Goal: Information Seeking & Learning: Learn about a topic

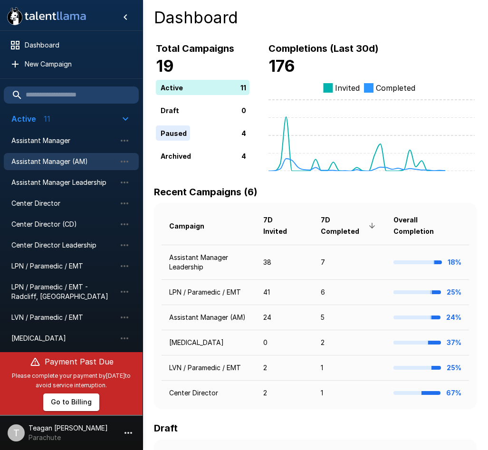
click at [72, 163] on span "Assistant Manager (AM)" at bounding box center [63, 162] width 105 height 10
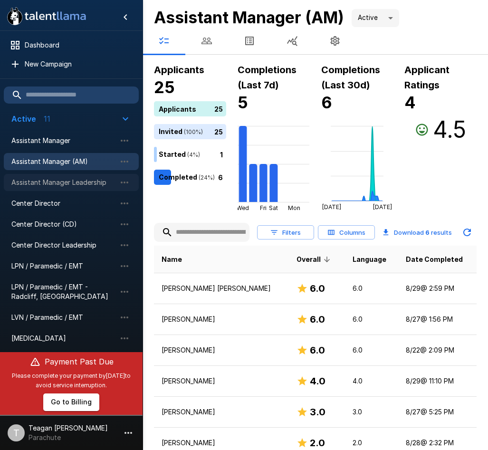
click at [70, 187] on span "Assistant Manager Leadership" at bounding box center [63, 183] width 105 height 10
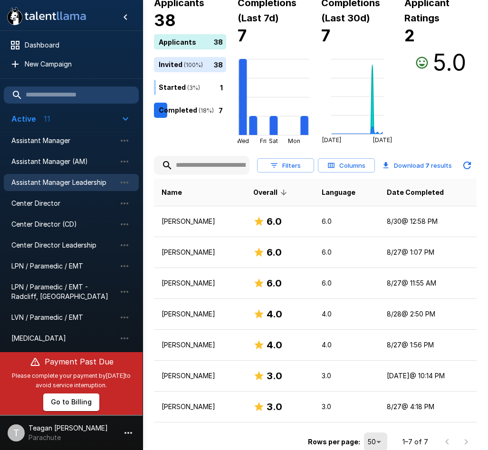
scroll to position [71, 0]
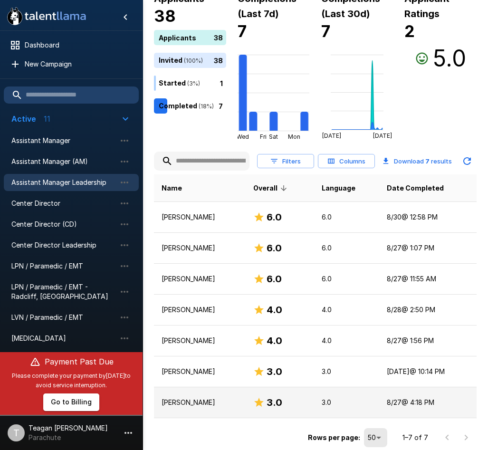
click at [214, 402] on p "[PERSON_NAME]" at bounding box center [200, 403] width 77 height 10
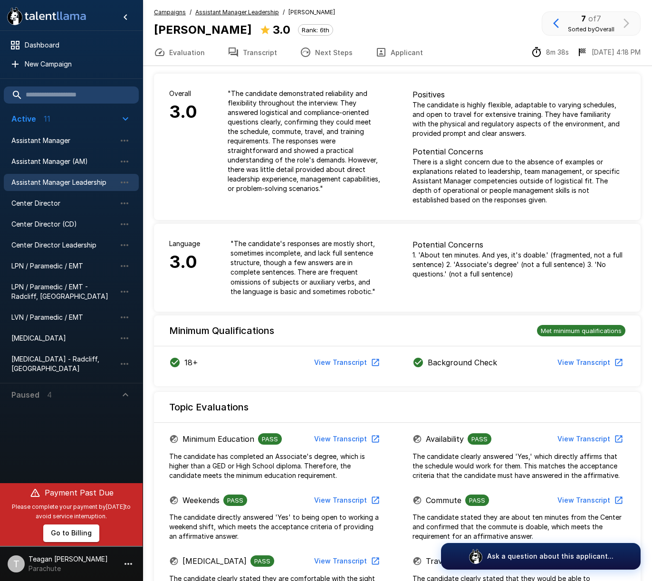
click at [272, 51] on button "Transcript" at bounding box center [252, 52] width 72 height 27
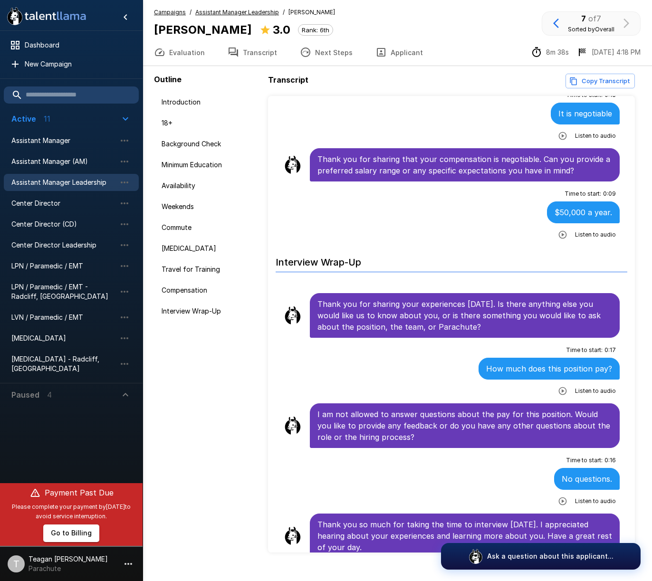
scroll to position [17, 0]
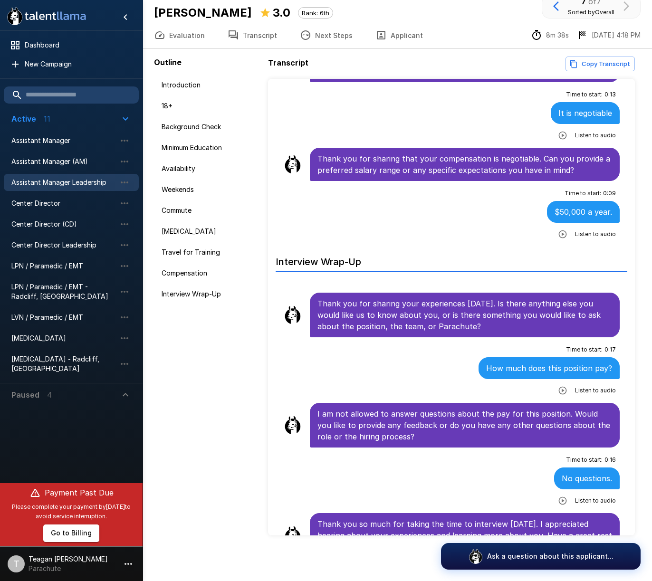
scroll to position [1585, 0]
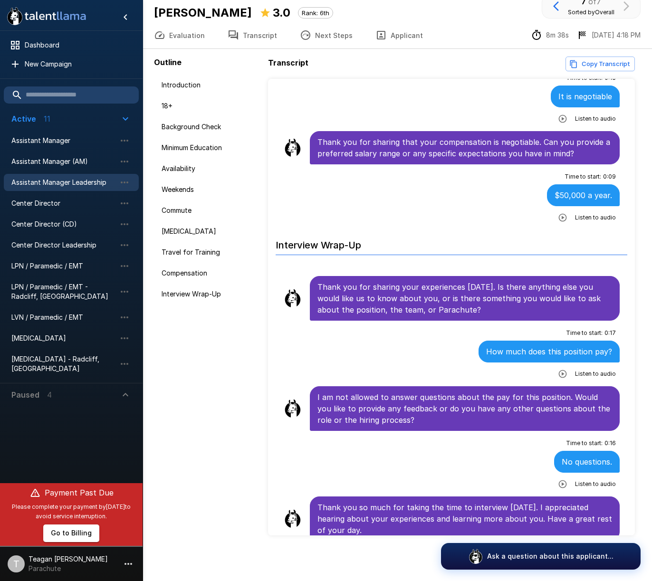
click at [57, 182] on span "Assistant Manager Leadership" at bounding box center [63, 183] width 105 height 10
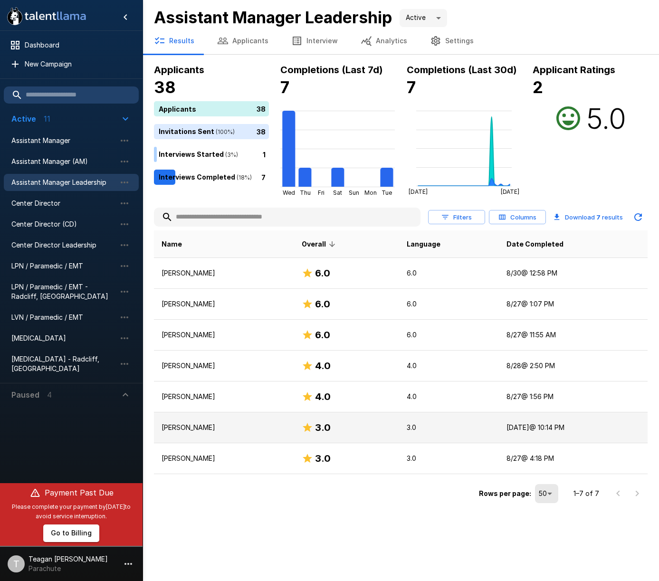
click at [226, 431] on p "[PERSON_NAME]" at bounding box center [224, 428] width 125 height 10
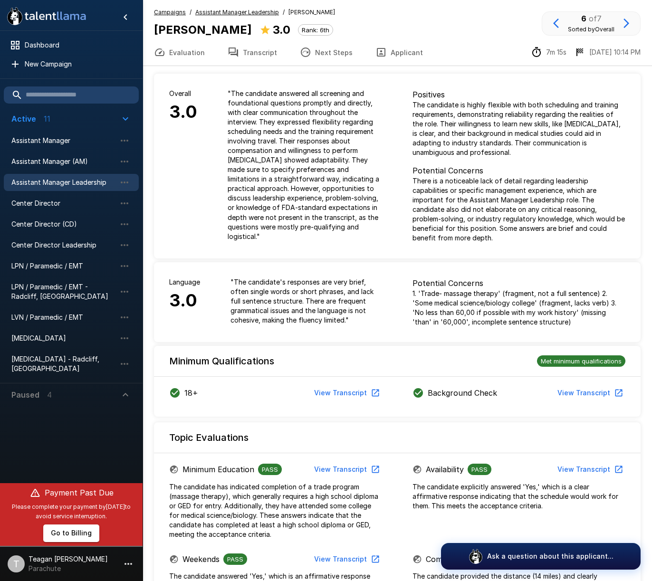
click at [265, 56] on button "Transcript" at bounding box center [252, 52] width 72 height 27
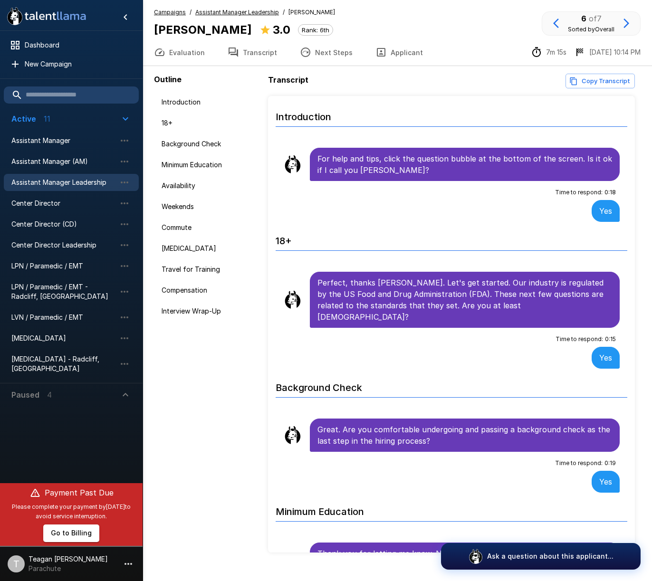
click at [54, 190] on div "Assistant Manager Leadership" at bounding box center [71, 182] width 135 height 17
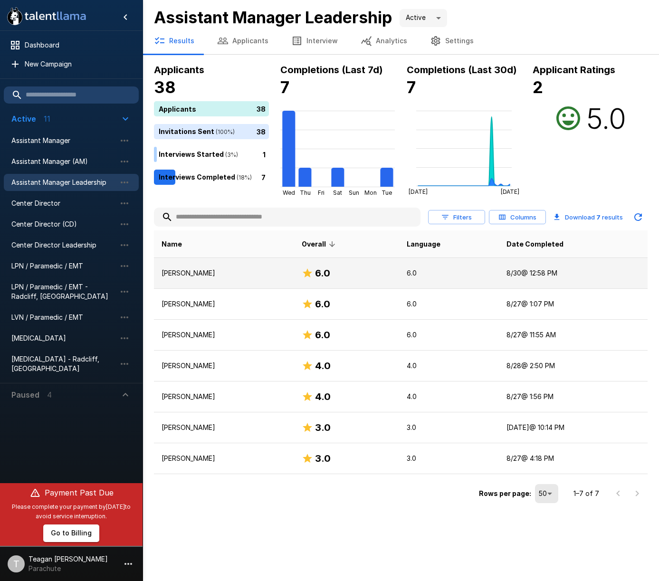
click at [235, 278] on td "[PERSON_NAME]" at bounding box center [224, 273] width 140 height 31
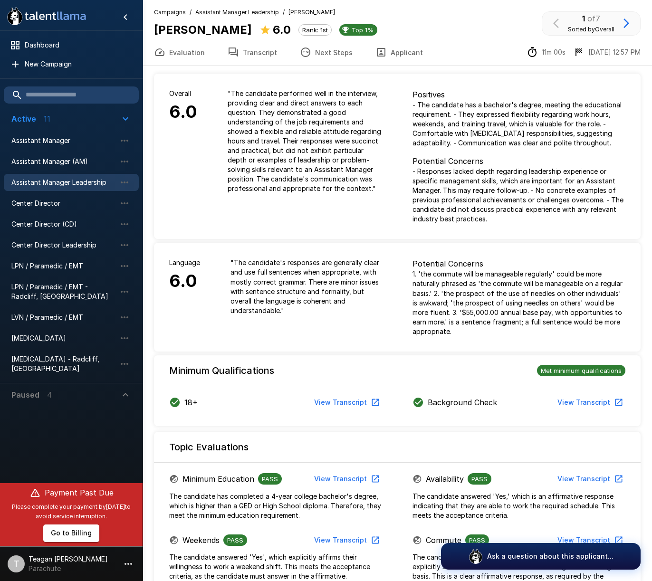
click at [247, 44] on button "Transcript" at bounding box center [252, 52] width 72 height 27
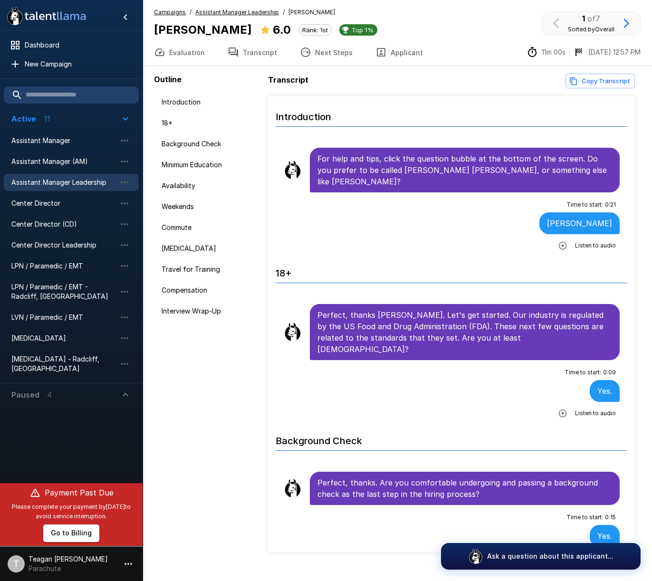
click at [170, 14] on u "Campaigns" at bounding box center [170, 12] width 32 height 7
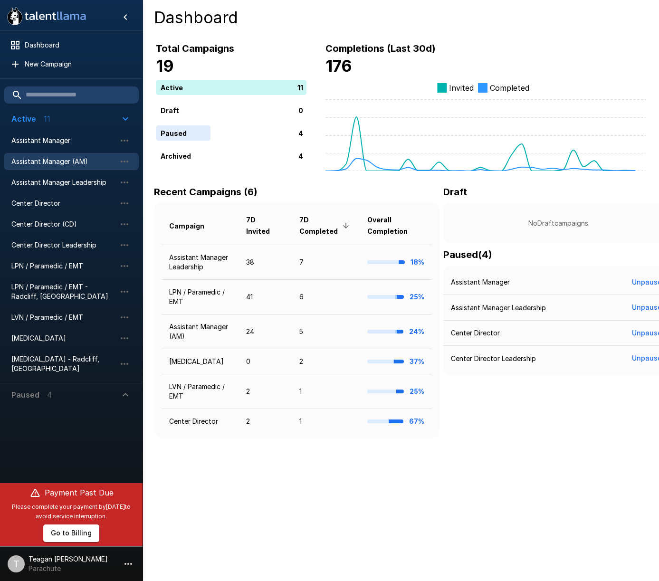
click at [61, 163] on span "Assistant Manager (AM)" at bounding box center [63, 162] width 105 height 10
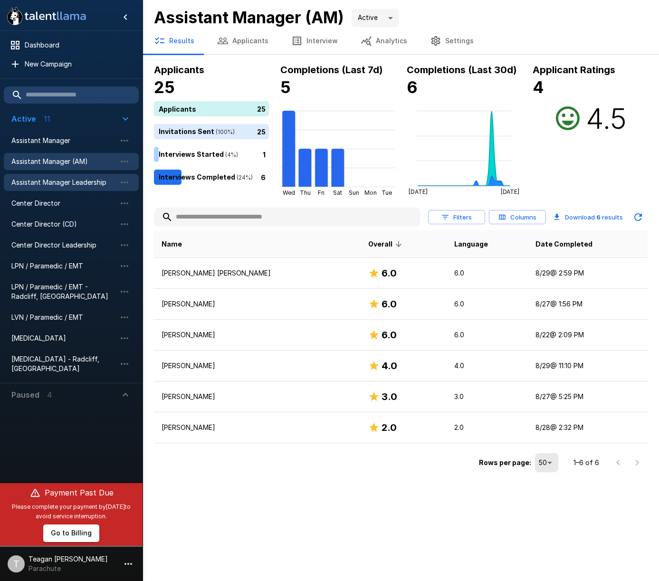
click at [73, 180] on span "Assistant Manager Leadership" at bounding box center [63, 183] width 105 height 10
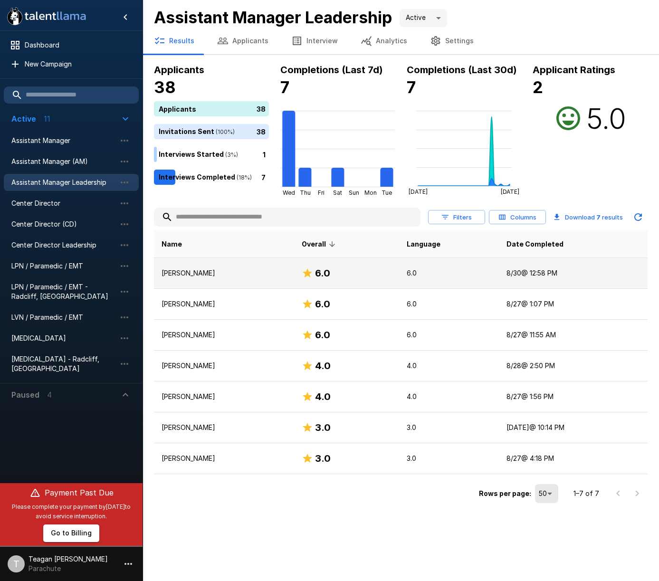
click at [246, 277] on p "[PERSON_NAME]" at bounding box center [224, 273] width 125 height 10
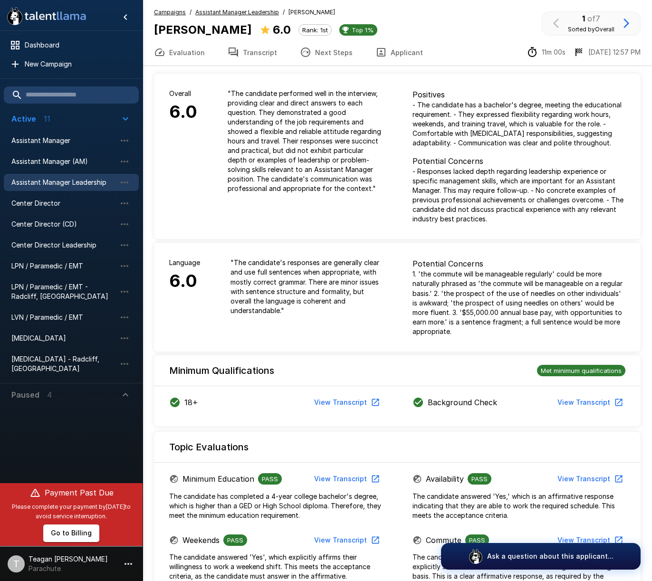
click at [272, 50] on button "Transcript" at bounding box center [252, 52] width 72 height 27
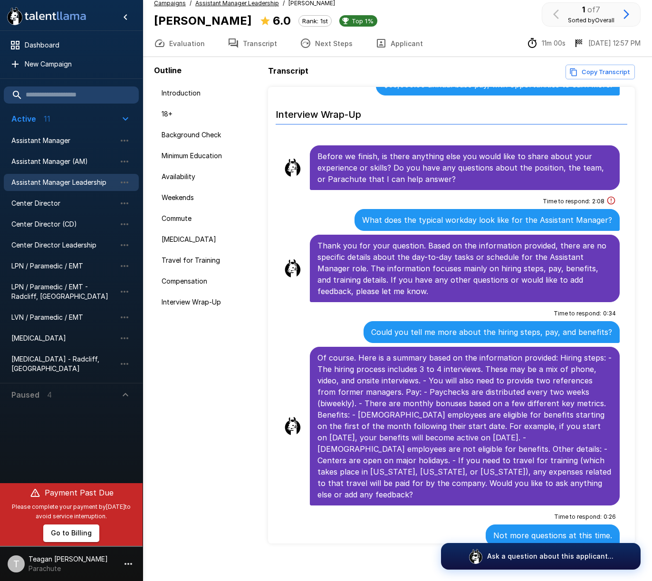
scroll to position [17, 0]
